Goal: Information Seeking & Learning: Learn about a topic

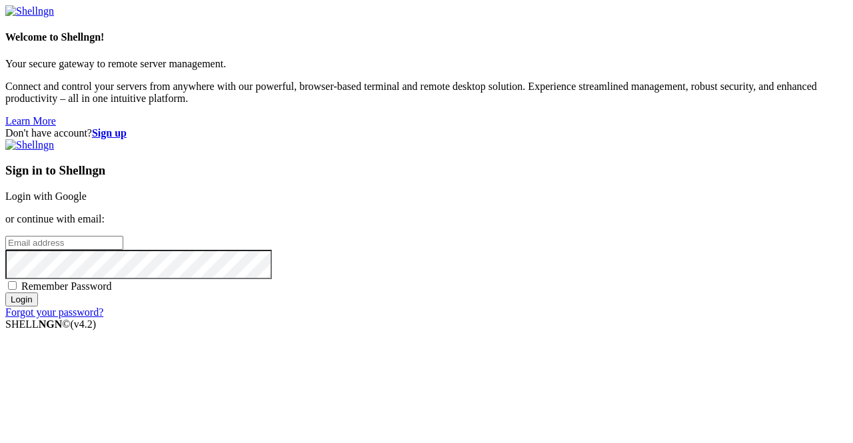
click at [87, 191] on link "Login with Google" at bounding box center [45, 196] width 81 height 11
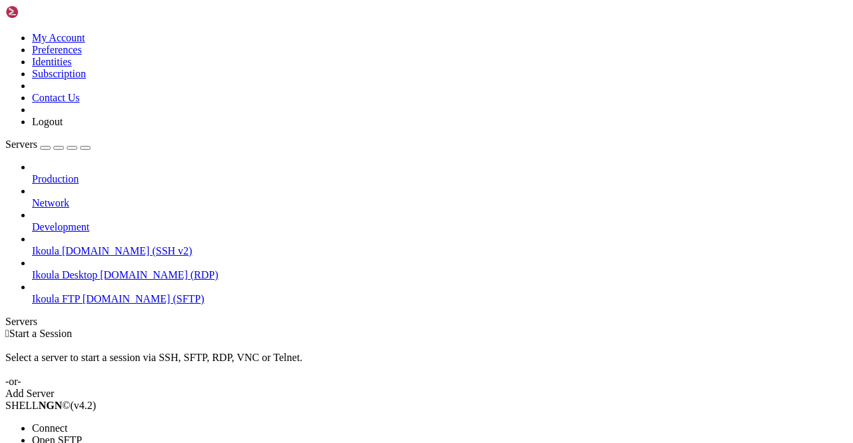
click at [129, 422] on li "Connect" at bounding box center [92, 428] width 121 height 12
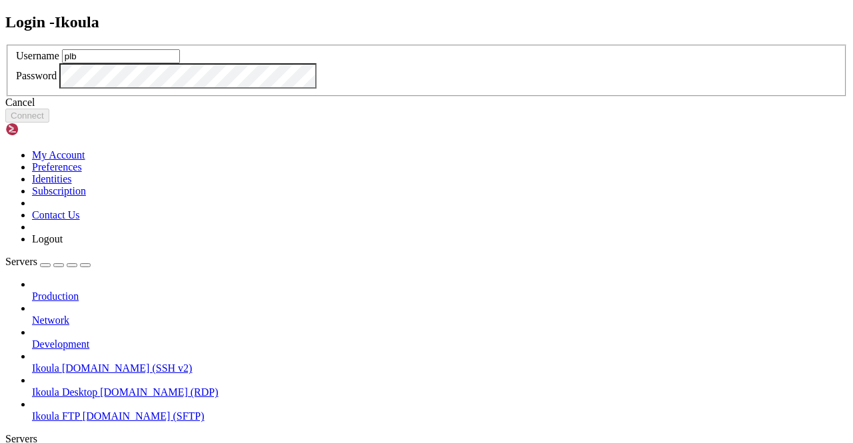
type input "plb"
click button "Connect" at bounding box center [27, 116] width 44 height 14
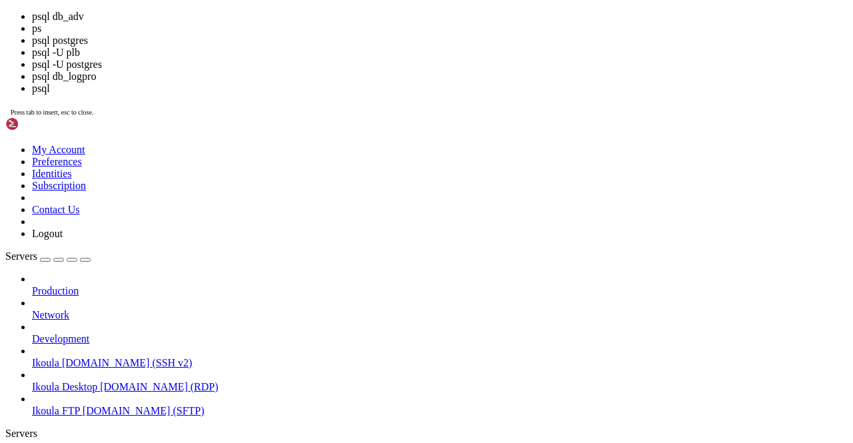
scroll to position [23, 0]
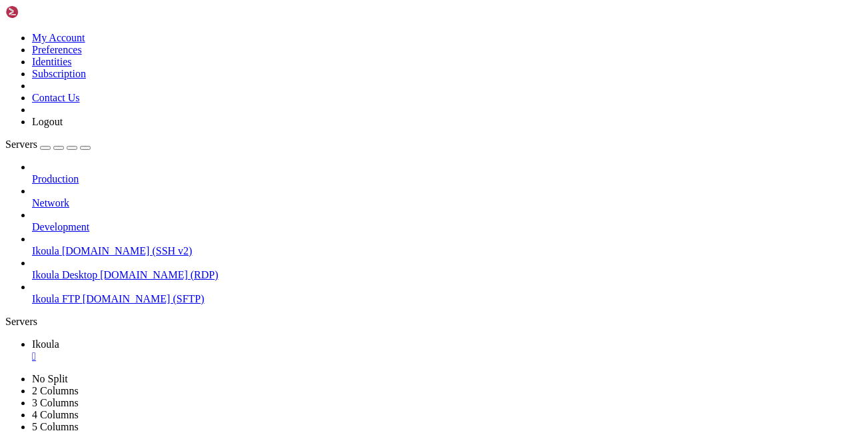
drag, startPoint x: 29, startPoint y: 721, endPoint x: 352, endPoint y: 803, distance: 334.0
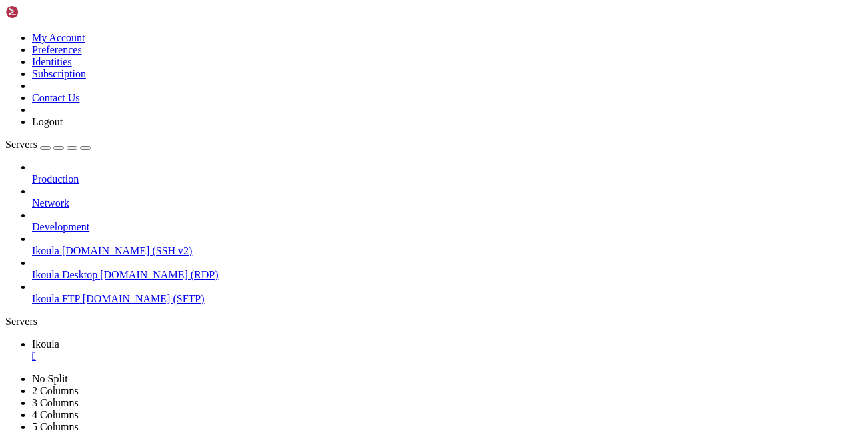
scroll to position [1370, 0]
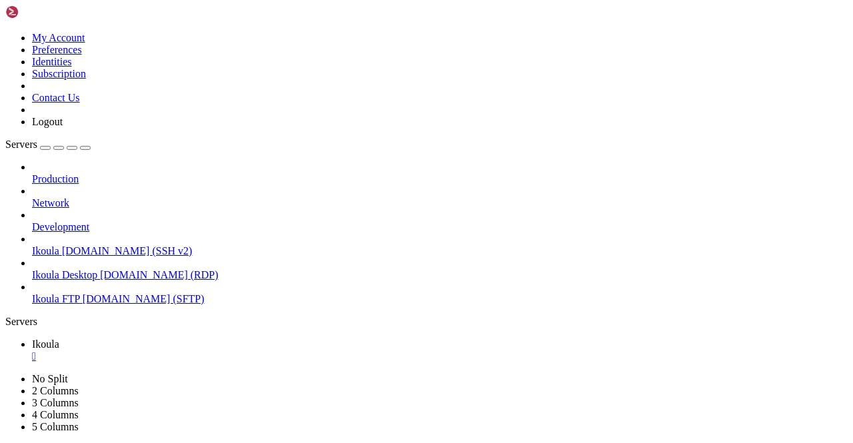
drag, startPoint x: 197, startPoint y: 734, endPoint x: 428, endPoint y: 737, distance: 230.5
drag, startPoint x: 12, startPoint y: 757, endPoint x: 39, endPoint y: 799, distance: 50.1
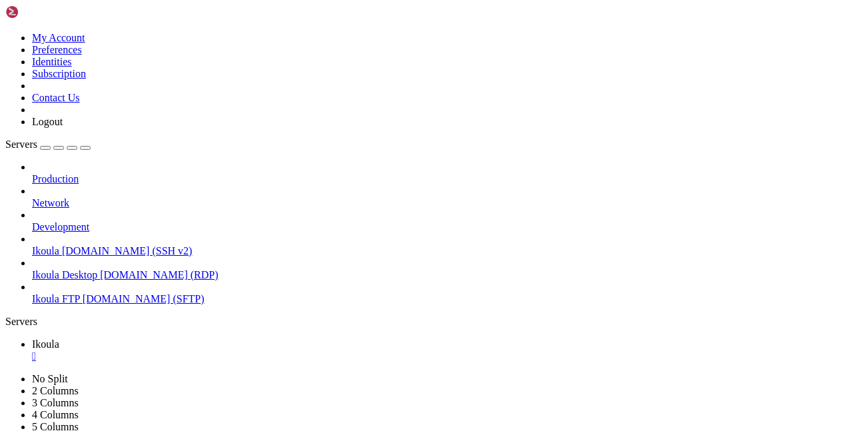
scroll to position [1370, 0]
drag, startPoint x: 115, startPoint y: 701, endPoint x: 302, endPoint y: 721, distance: 188.3
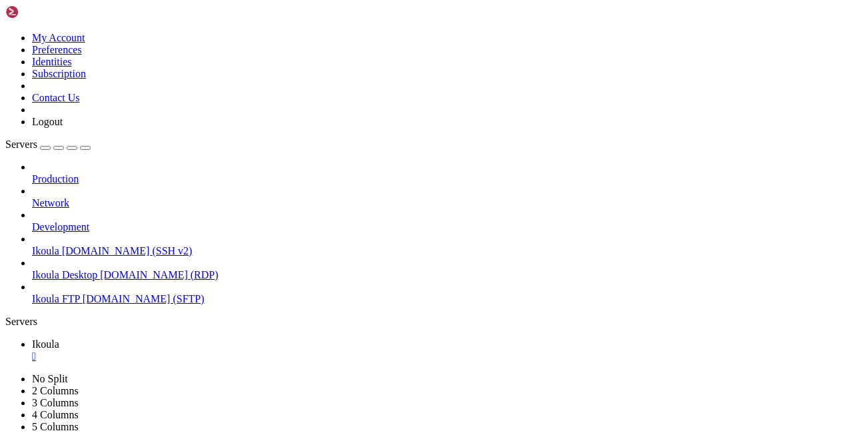
drag, startPoint x: 129, startPoint y: 774, endPoint x: 12, endPoint y: 733, distance: 124.1
copy div "// Route d'inscription /* [DOMAIN_NAME]('/api/register', async (req, res) => { …"
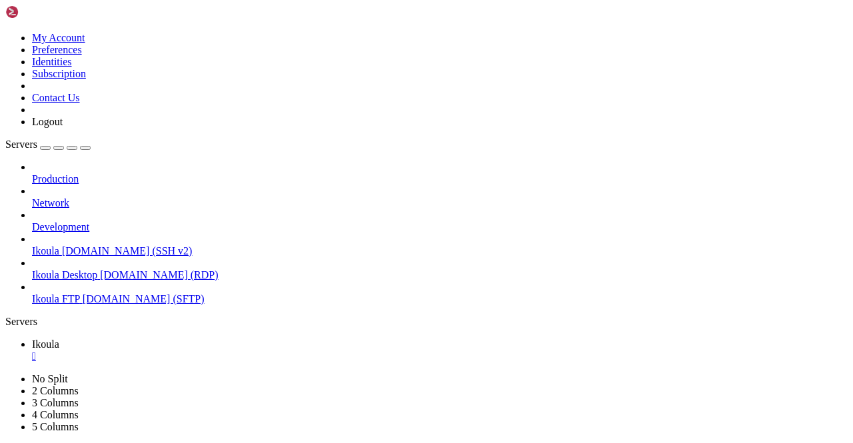
drag, startPoint x: 63, startPoint y: 873, endPoint x: 11, endPoint y: 721, distance: 161.2
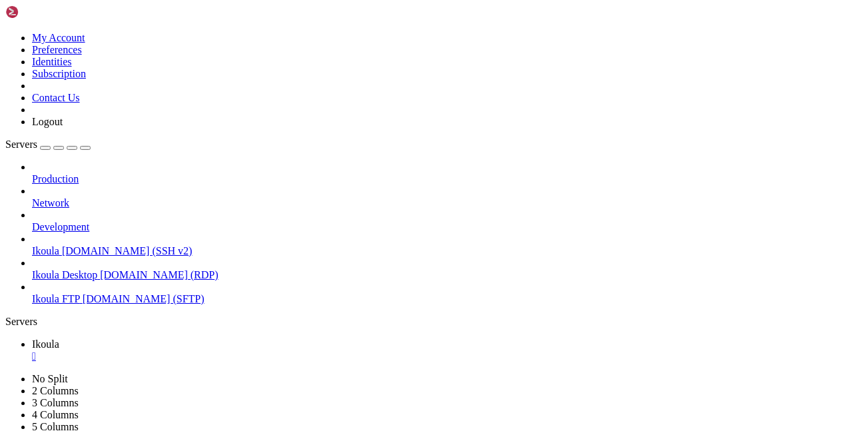
scroll to position [1416, 0]
